Goal: Task Accomplishment & Management: Use online tool/utility

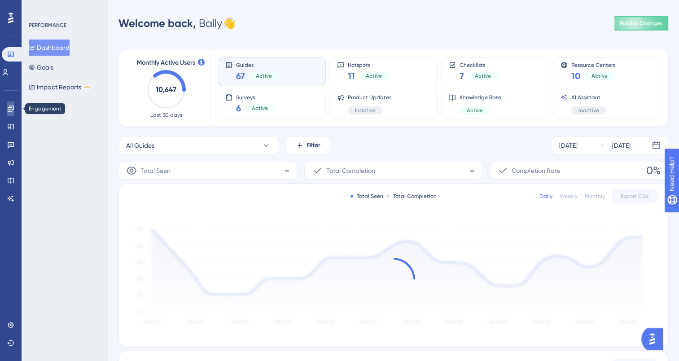
click at [7, 110] on icon at bounding box center [10, 108] width 7 height 7
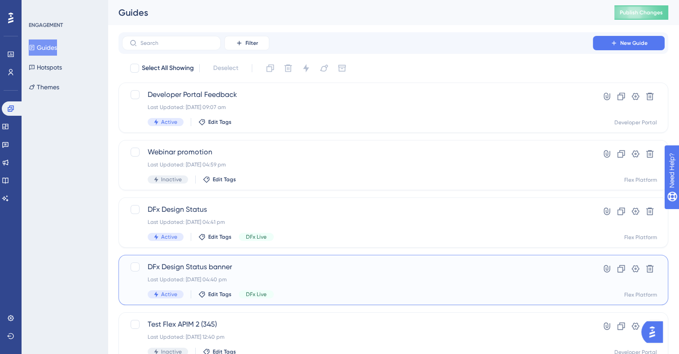
click at [383, 266] on span "DFx Design Status banner" at bounding box center [358, 267] width 420 height 11
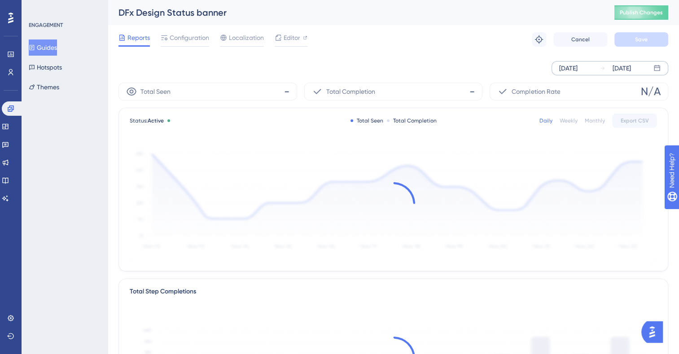
click at [625, 69] on div "[DATE]" at bounding box center [622, 68] width 18 height 11
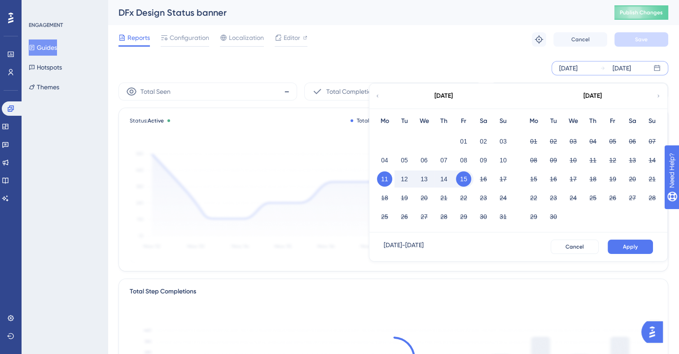
click at [445, 182] on button "14" at bounding box center [444, 179] width 15 height 15
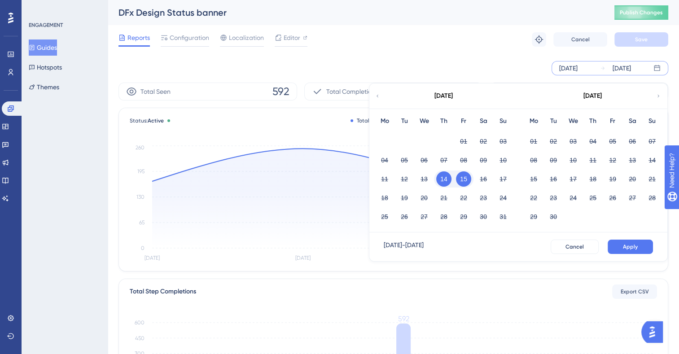
click at [417, 181] on div "11 12 13 14 15 16 17" at bounding box center [444, 178] width 138 height 19
click at [580, 244] on span "Cancel" at bounding box center [575, 246] width 18 height 7
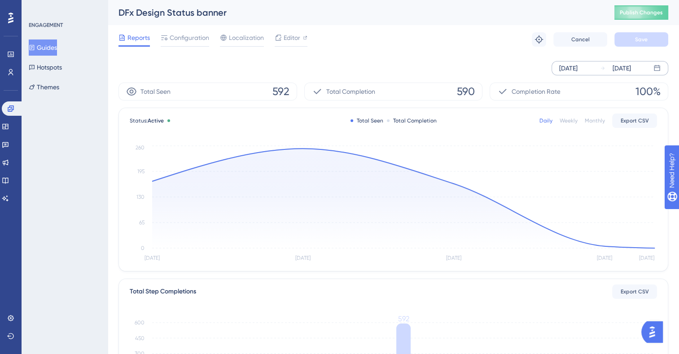
click at [569, 77] on div "[DATE] [DATE]" at bounding box center [394, 68] width 550 height 29
click at [569, 72] on div "[DATE]" at bounding box center [569, 68] width 18 height 11
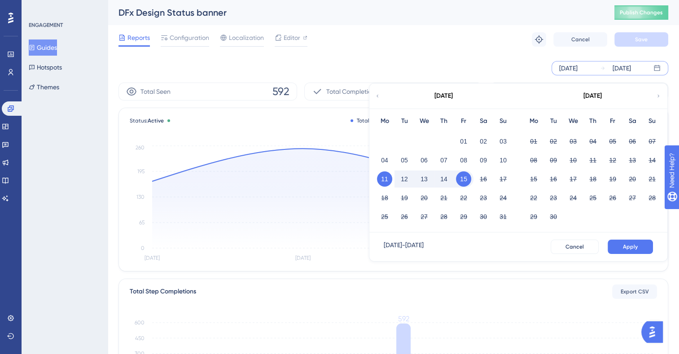
click at [380, 175] on button "11" at bounding box center [384, 179] width 15 height 15
click at [442, 181] on button "14" at bounding box center [444, 179] width 15 height 15
click at [626, 243] on button "Apply" at bounding box center [630, 247] width 45 height 14
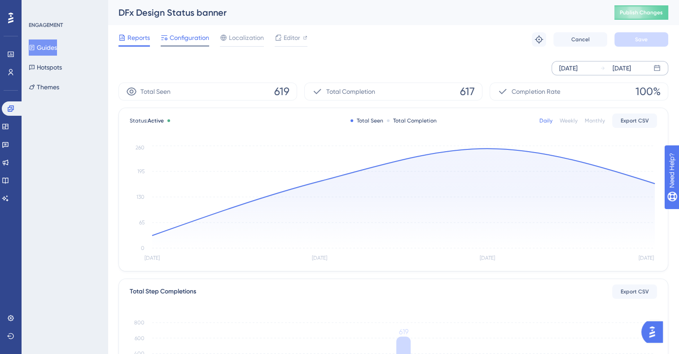
click at [179, 43] on span "Configuration" at bounding box center [190, 37] width 40 height 11
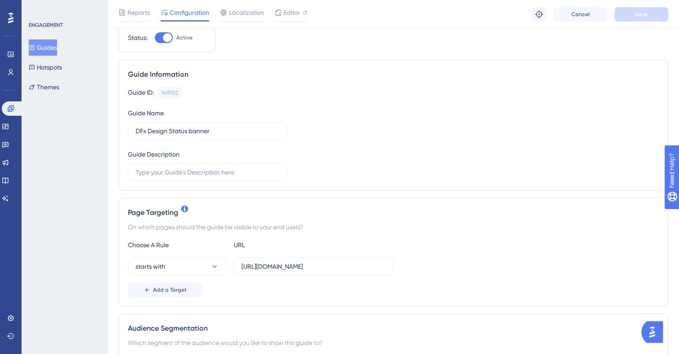
scroll to position [90, 0]
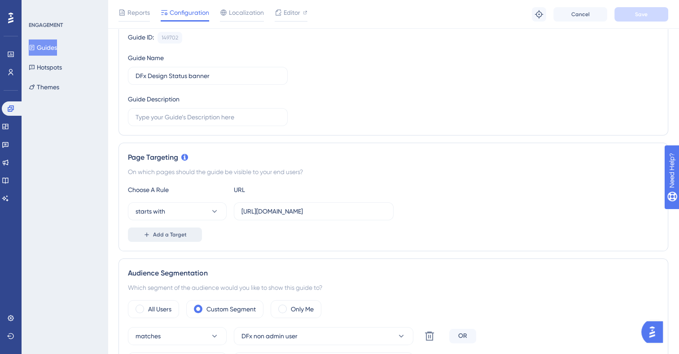
click at [163, 236] on span "Add a Target" at bounding box center [170, 234] width 34 height 7
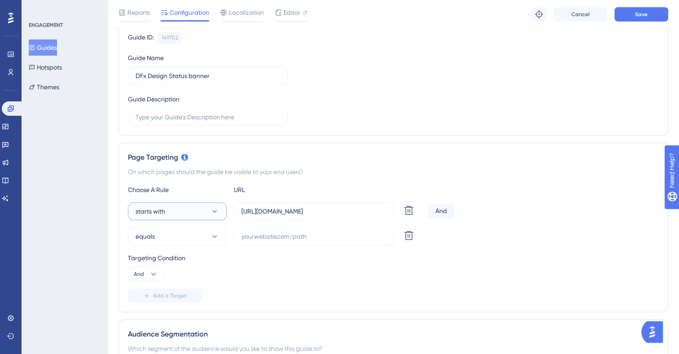
click at [187, 214] on button "starts with" at bounding box center [177, 212] width 99 height 18
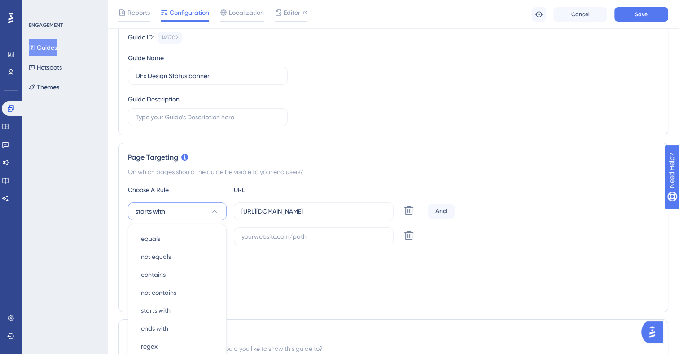
scroll to position [205, 0]
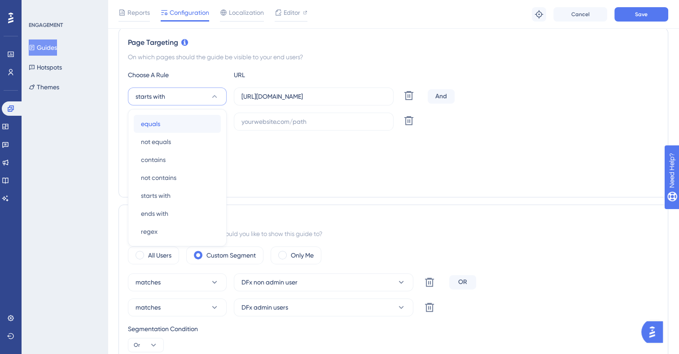
click at [194, 123] on div "equals equals" at bounding box center [177, 124] width 73 height 18
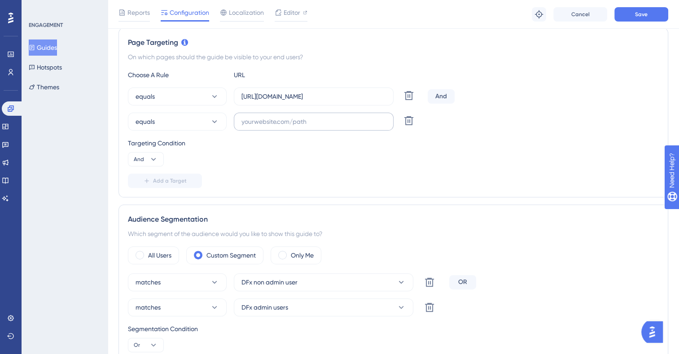
click at [314, 126] on label at bounding box center [314, 122] width 160 height 18
click at [314, 126] on input "text" at bounding box center [314, 122] width 145 height 10
drag, startPoint x: 313, startPoint y: 96, endPoint x: 236, endPoint y: 97, distance: 76.4
click at [236, 97] on label "[URL][DOMAIN_NAME]" at bounding box center [314, 97] width 160 height 18
click at [269, 122] on input "text" at bounding box center [314, 122] width 145 height 10
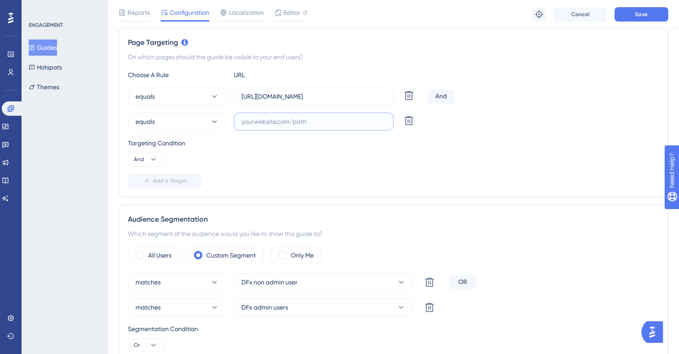
paste input "[URL][DOMAIN_NAME]"
type input "[URL][DOMAIN_NAME]"
click at [251, 181] on div "Add a Target" at bounding box center [393, 181] width 531 height 14
click at [137, 157] on span "And" at bounding box center [139, 159] width 10 height 7
click at [151, 208] on div "Or Or" at bounding box center [145, 203] width 17 height 18
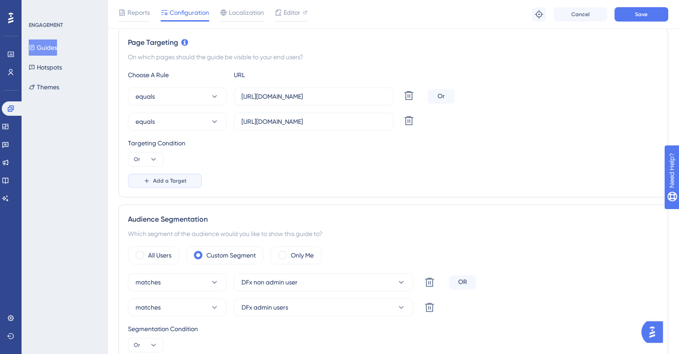
click at [195, 180] on button "Add a Target" at bounding box center [165, 181] width 74 height 14
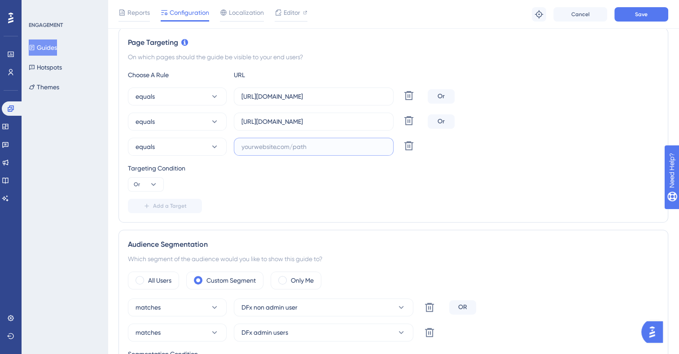
click at [298, 151] on input "text" at bounding box center [314, 147] width 145 height 10
paste input "[URL][DOMAIN_NAME]"
type input "[URL][DOMAIN_NAME]"
click at [351, 208] on div "Add a Target" at bounding box center [393, 206] width 531 height 14
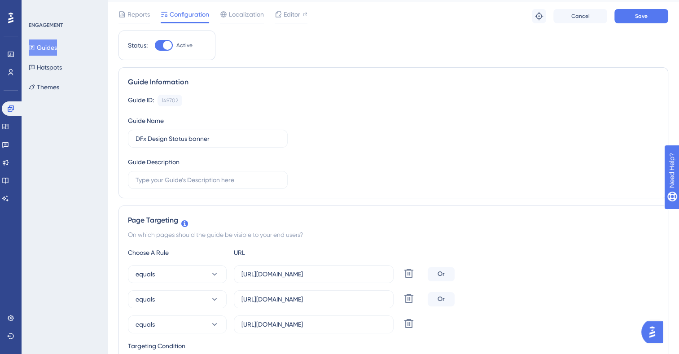
scroll to position [0, 0]
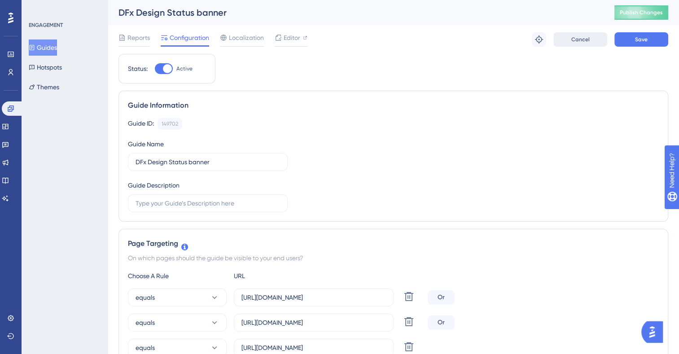
click at [570, 34] on button "Cancel" at bounding box center [581, 39] width 54 height 14
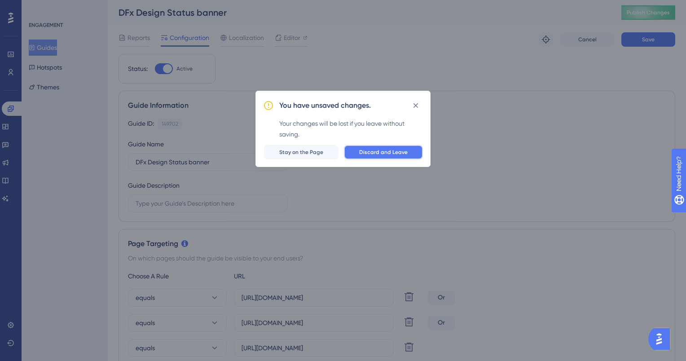
click at [406, 153] on span "Discard and Leave" at bounding box center [383, 152] width 49 height 7
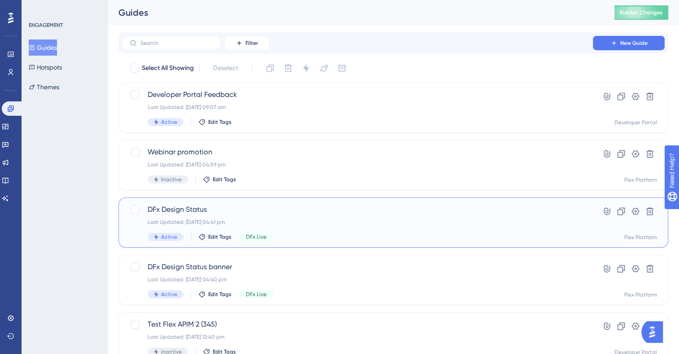
click at [286, 232] on div "DFx Design Status Last Updated: [DATE] 04:41 pm Active Edit Tags DFx Live" at bounding box center [358, 222] width 420 height 37
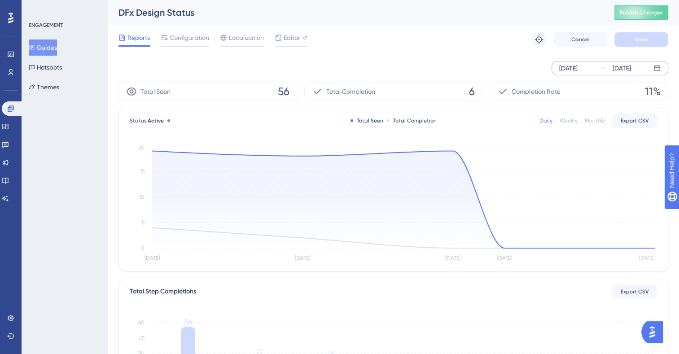
click at [613, 71] on div "[DATE]" at bounding box center [622, 68] width 18 height 11
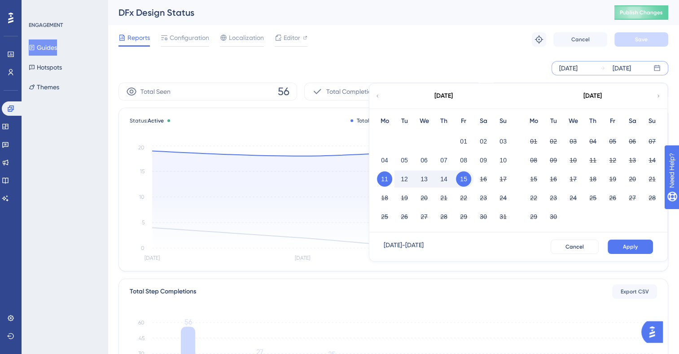
click at [383, 180] on button "11" at bounding box center [384, 179] width 15 height 15
click at [449, 179] on button "14" at bounding box center [444, 179] width 15 height 15
click at [638, 247] on span "Apply" at bounding box center [630, 246] width 15 height 7
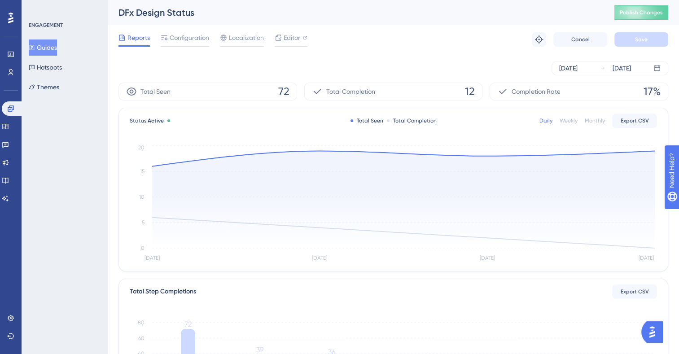
click at [45, 48] on button "Guides" at bounding box center [43, 48] width 28 height 16
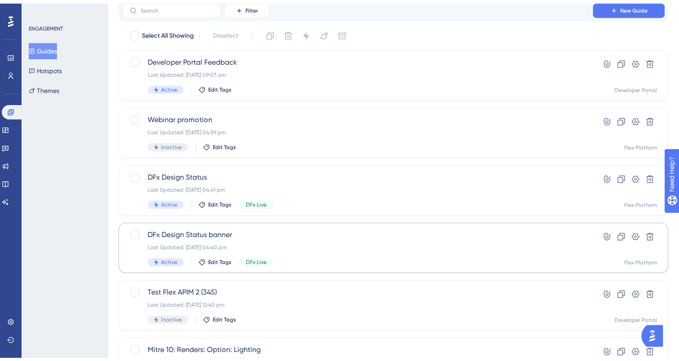
scroll to position [90, 0]
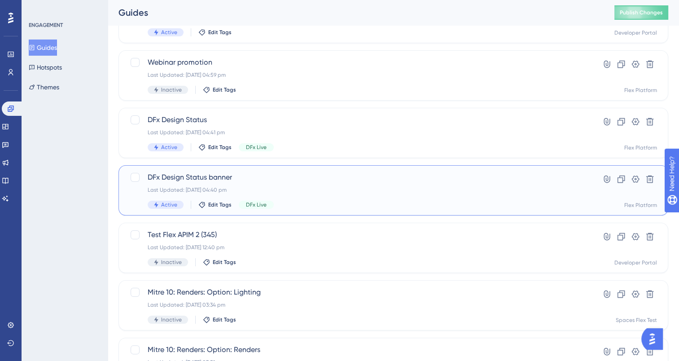
click at [290, 194] on div "DFx Design Status banner Last Updated: [DATE] 04:40 pm Active Edit Tags DFx Live" at bounding box center [358, 190] width 420 height 37
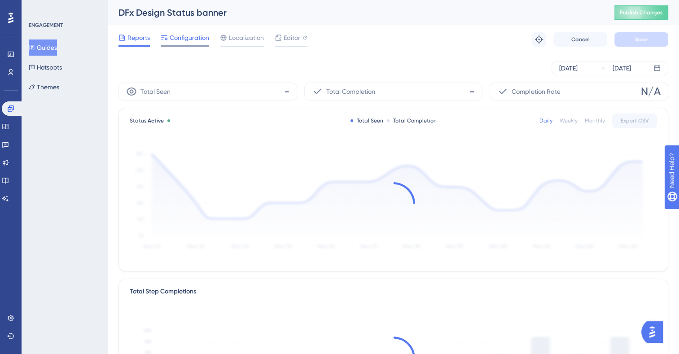
click at [182, 42] on span "Configuration" at bounding box center [190, 37] width 40 height 11
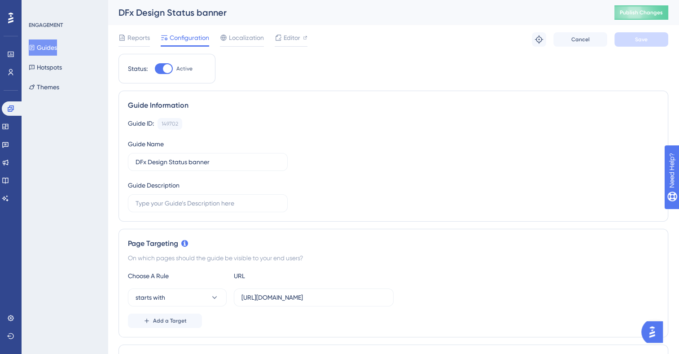
scroll to position [90, 0]
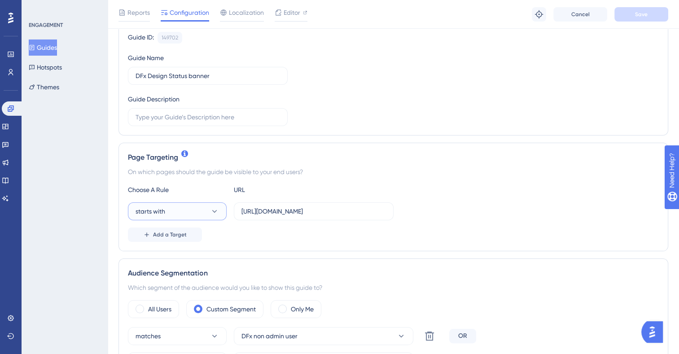
click at [194, 206] on button "starts with" at bounding box center [177, 212] width 99 height 18
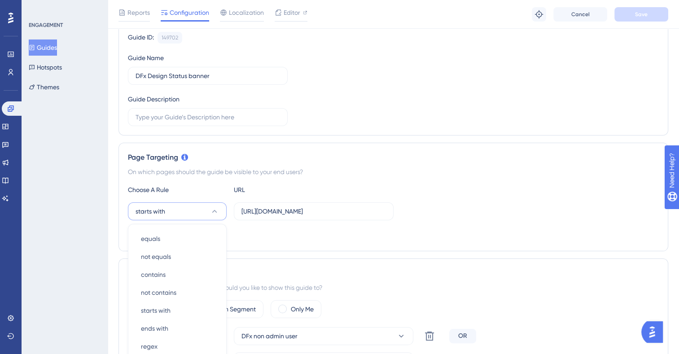
scroll to position [205, 0]
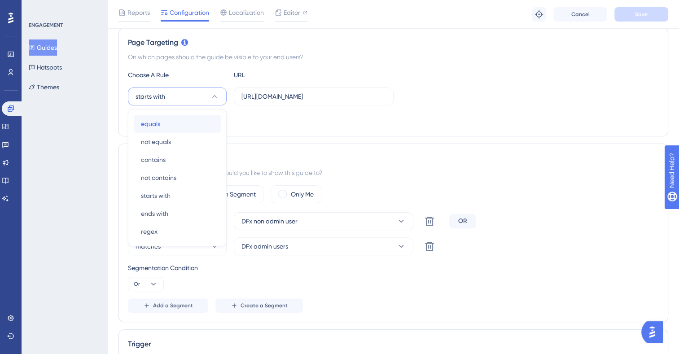
click at [194, 128] on div "equals equals" at bounding box center [177, 124] width 73 height 18
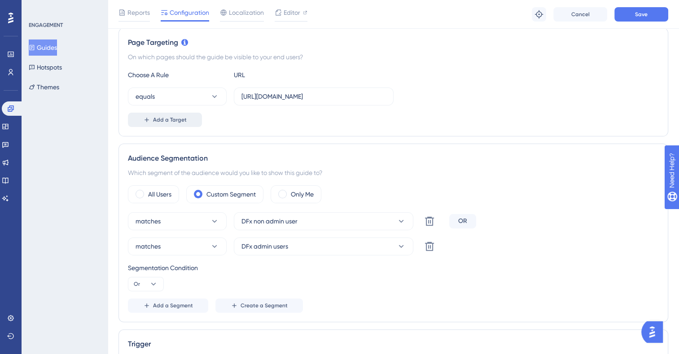
click at [192, 122] on button "Add a Target" at bounding box center [165, 120] width 74 height 14
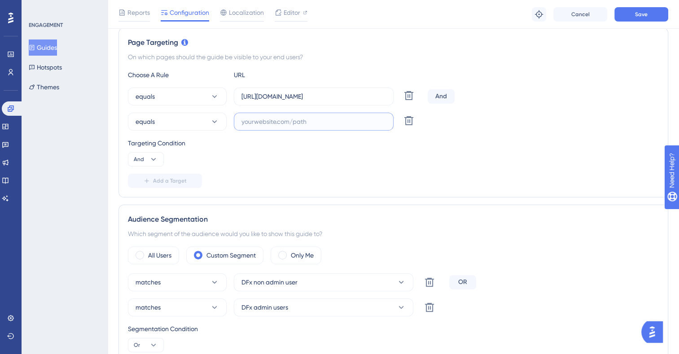
click at [322, 120] on input "text" at bounding box center [314, 122] width 145 height 10
paste input "[URL][DOMAIN_NAME]"
type input "[URL][DOMAIN_NAME]"
click at [142, 162] on button "And" at bounding box center [146, 159] width 36 height 14
click at [144, 203] on span "Or" at bounding box center [140, 203] width 7 height 11
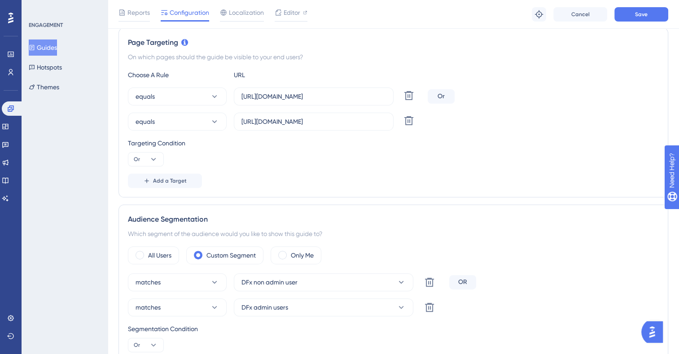
click at [176, 186] on button "Add a Target" at bounding box center [165, 181] width 74 height 14
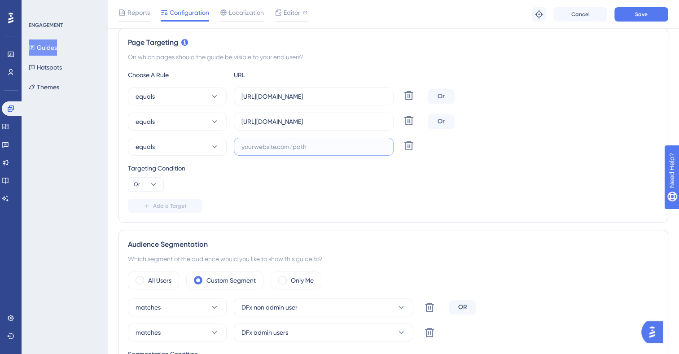
click at [324, 149] on input "text" at bounding box center [314, 147] width 145 height 10
paste input "[URL][DOMAIN_NAME]"
type input "[URL][DOMAIN_NAME]"
click at [163, 212] on button "Add a Target" at bounding box center [165, 206] width 74 height 14
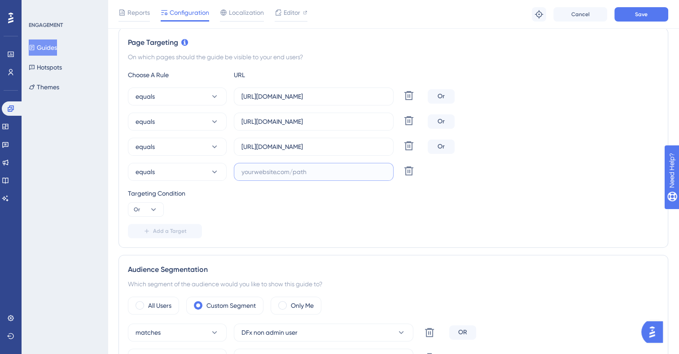
click at [282, 172] on input "text" at bounding box center [314, 172] width 145 height 10
paste input "[URL][DOMAIN_NAME]"
type input "[URL][DOMAIN_NAME]"
click at [644, 13] on span "Save" at bounding box center [641, 14] width 13 height 7
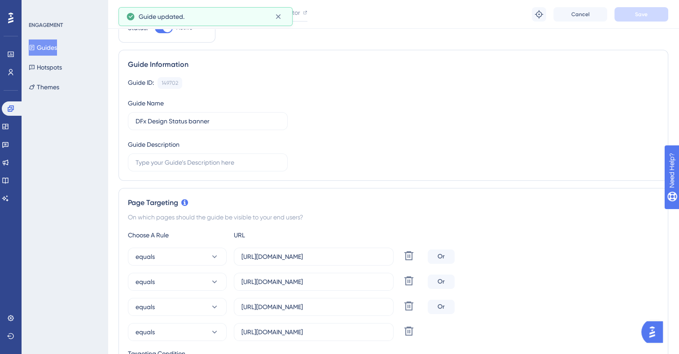
scroll to position [0, 0]
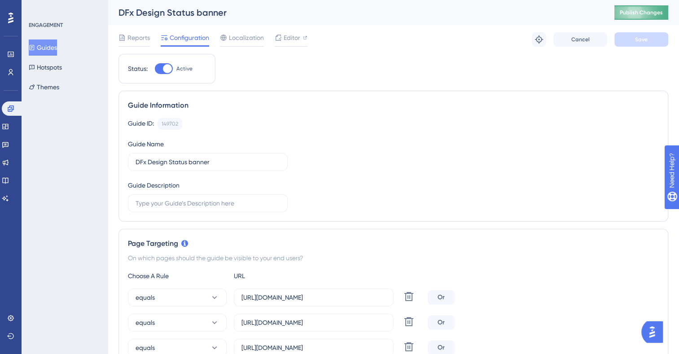
click at [652, 17] on button "Publish Changes" at bounding box center [642, 12] width 54 height 14
click at [86, 284] on div "ENGAGEMENT Guides Hotspots Themes" at bounding box center [65, 177] width 86 height 354
click at [9, 108] on icon at bounding box center [11, 109] width 6 height 6
